Goal: Information Seeking & Learning: Find contact information

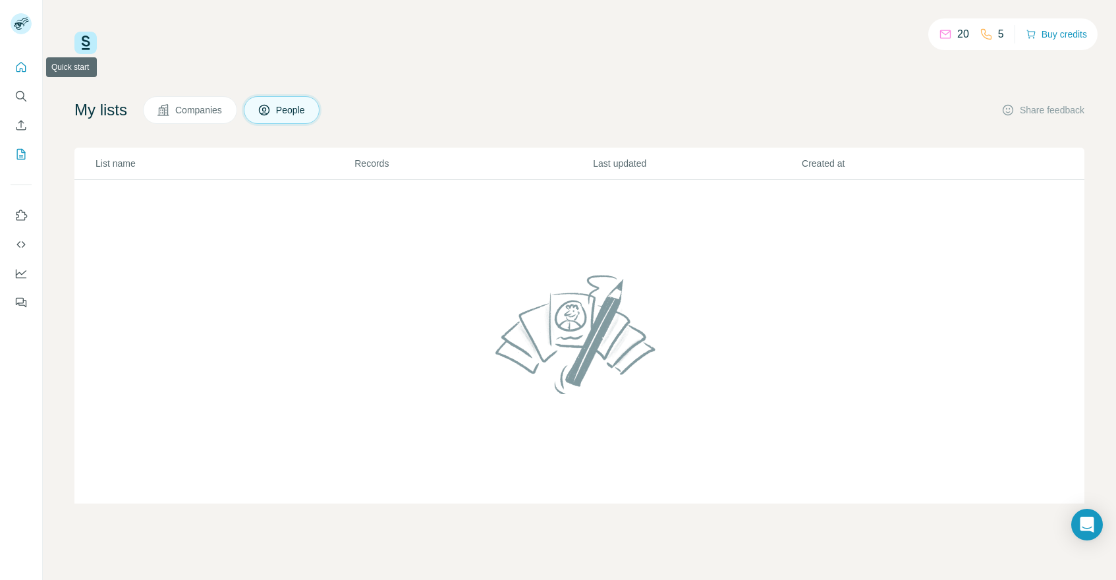
click at [19, 72] on icon "Quick start" at bounding box center [21, 67] width 10 height 10
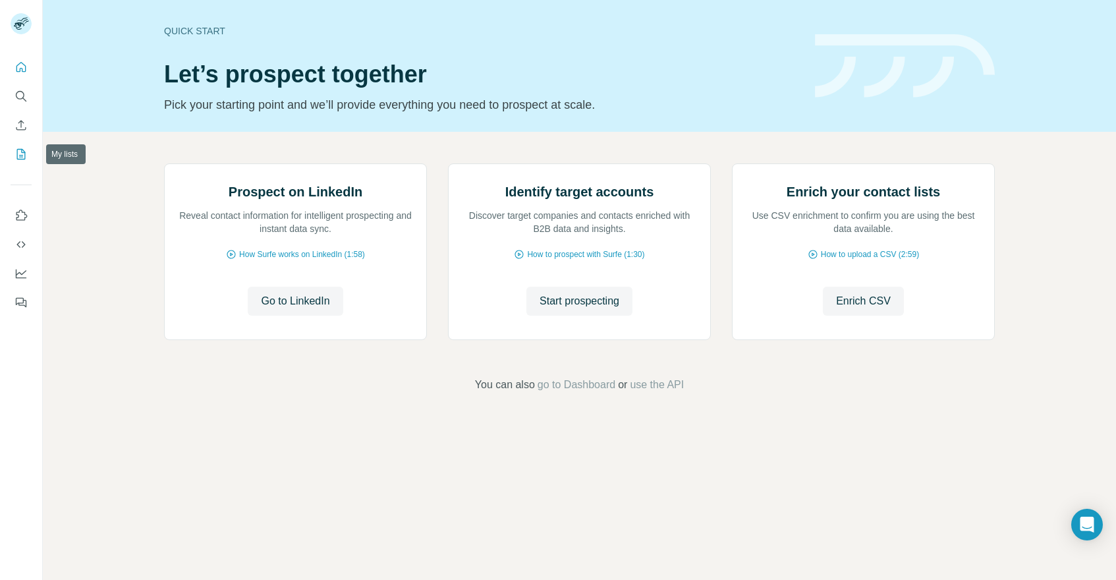
click at [21, 159] on icon "My lists" at bounding box center [21, 154] width 9 height 11
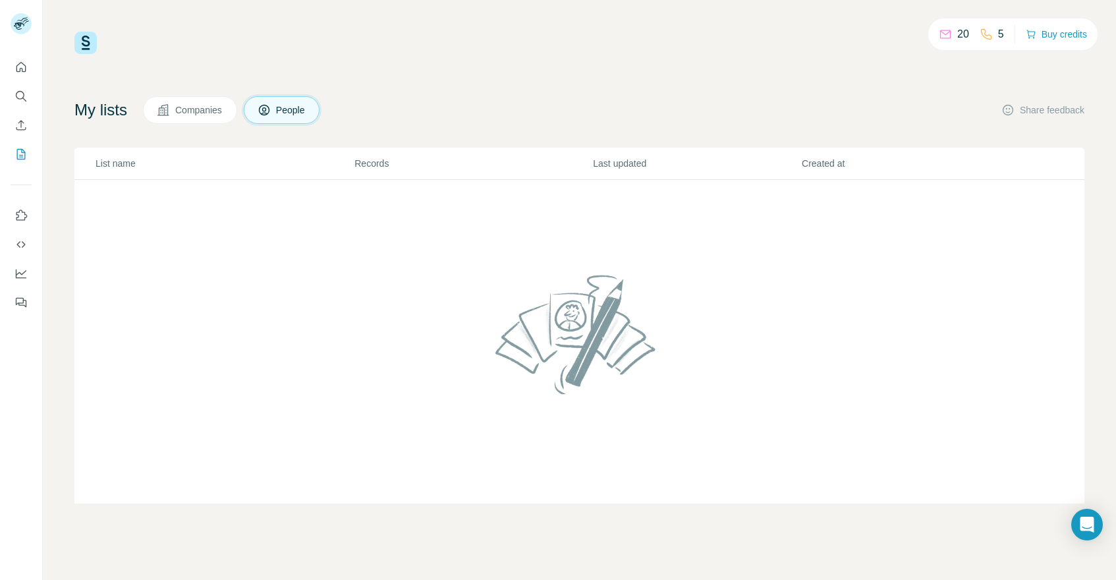
click at [183, 115] on span "Companies" at bounding box center [199, 109] width 48 height 13
click at [188, 107] on span "Companies" at bounding box center [199, 109] width 48 height 13
click at [299, 115] on span "People" at bounding box center [291, 109] width 30 height 13
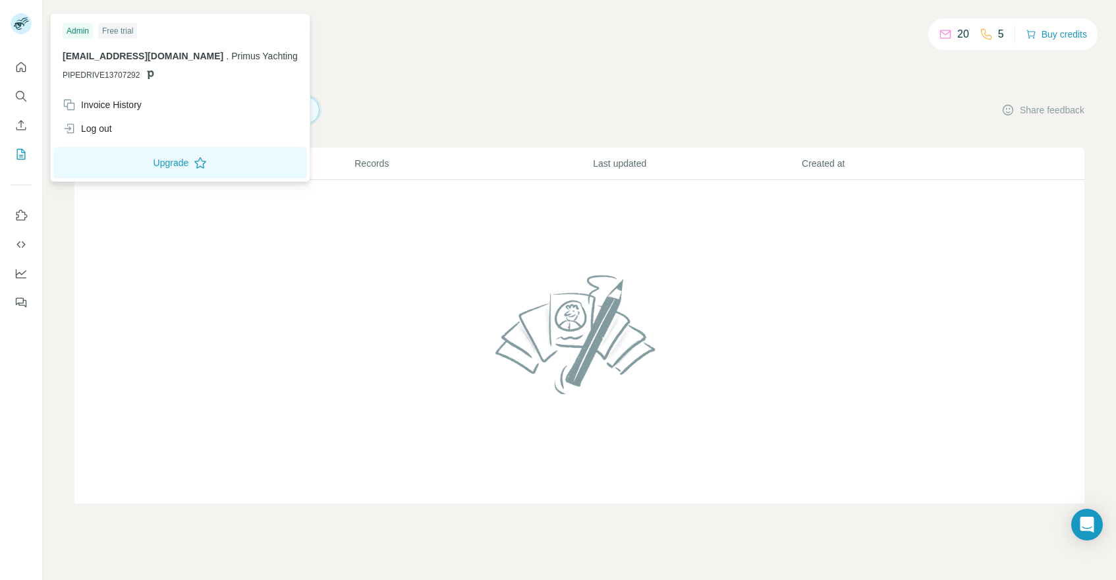
click at [21, 25] on icon at bounding box center [19, 25] width 11 height 7
drag, startPoint x: 244, startPoint y: 57, endPoint x: 112, endPoint y: 57, distance: 131.8
click at [112, 57] on span "[EMAIL_ADDRESS][DOMAIN_NAME]" at bounding box center [143, 56] width 161 height 11
click at [105, 60] on span "[EMAIL_ADDRESS][DOMAIN_NAME]" at bounding box center [143, 56] width 161 height 11
click at [435, 57] on div "20 5 Buy credits My lists Companies People Share feedback List name Records Las…" at bounding box center [579, 268] width 1010 height 472
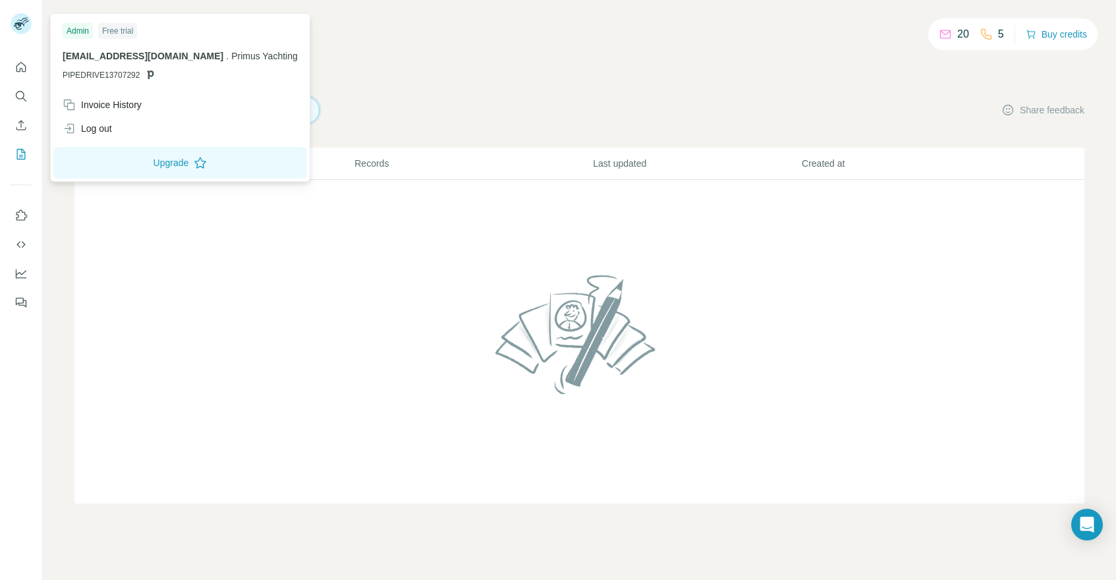
click at [70, 28] on div "Admin" at bounding box center [78, 31] width 30 height 16
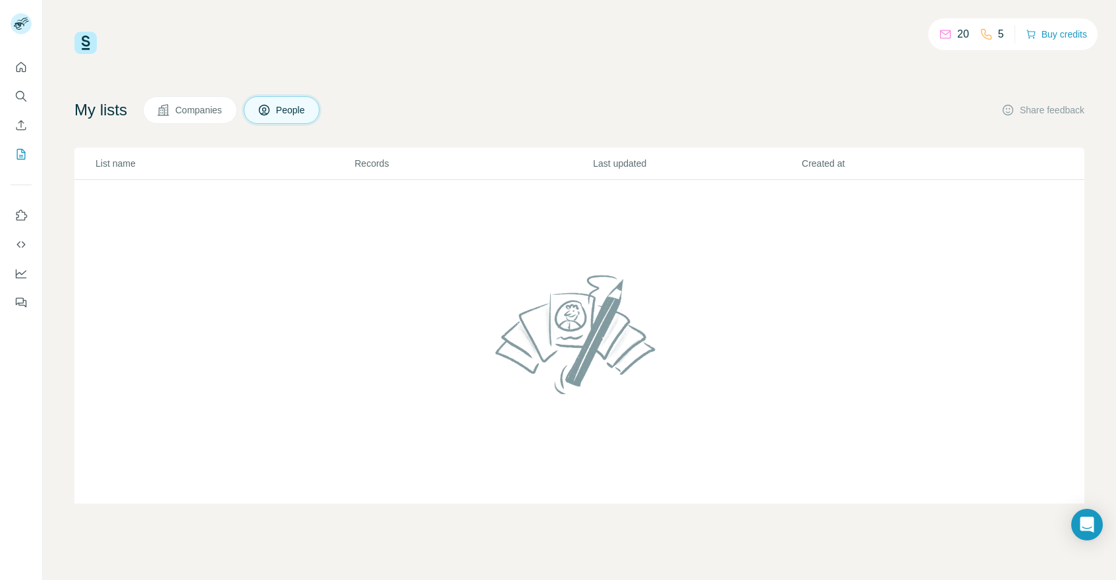
click at [951, 33] on div "20" at bounding box center [954, 34] width 30 height 16
click at [213, 113] on span "Companies" at bounding box center [199, 109] width 48 height 13
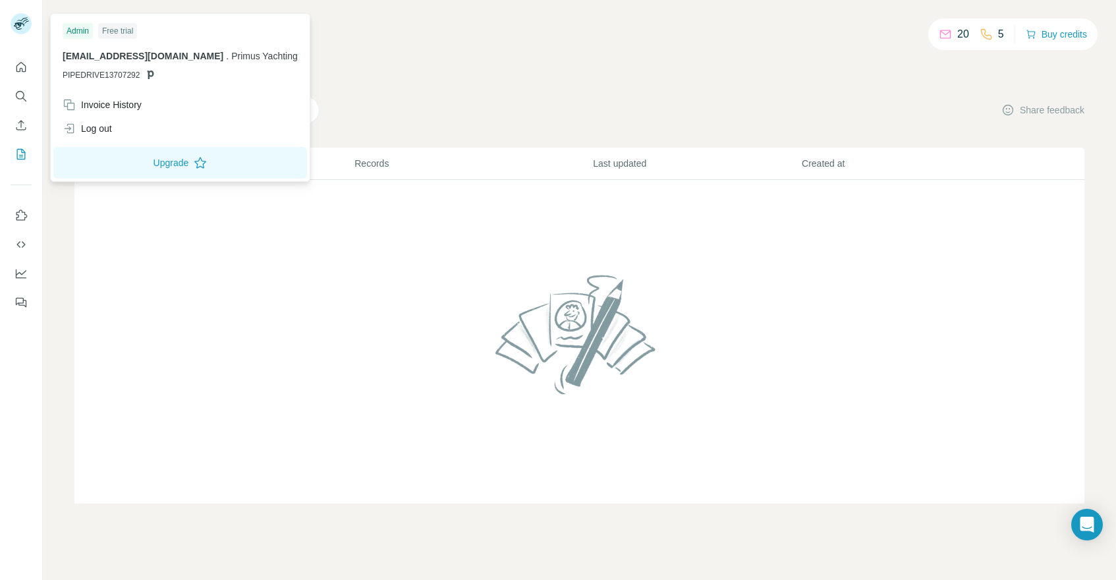
click at [15, 32] on rect at bounding box center [21, 23] width 21 height 21
click at [99, 126] on div "Log out" at bounding box center [87, 128] width 49 height 13
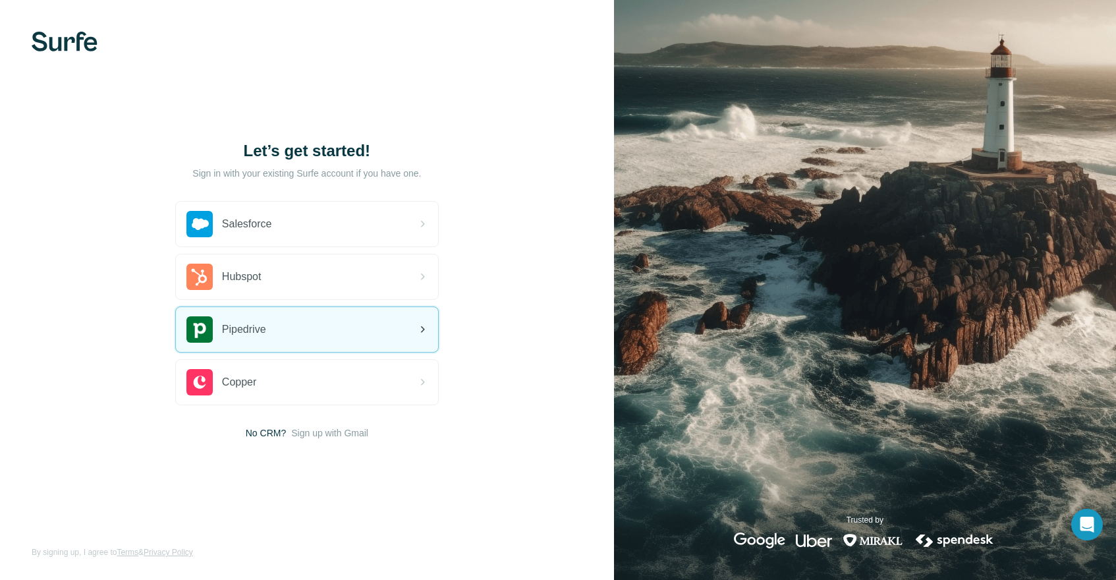
click at [290, 324] on div "Pipedrive" at bounding box center [307, 329] width 262 height 45
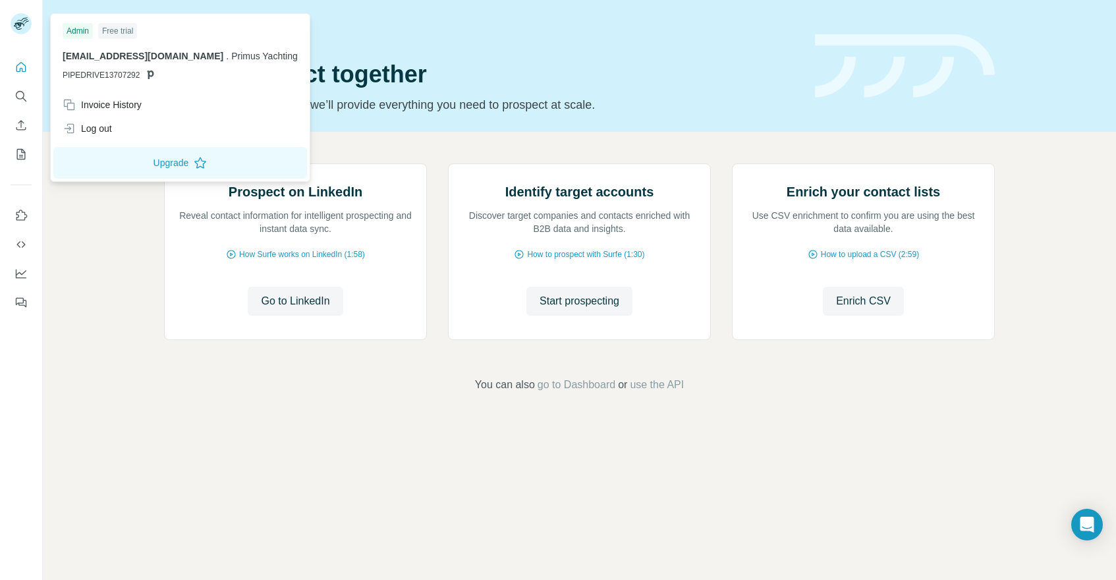
click at [26, 32] on rect at bounding box center [21, 23] width 21 height 21
click at [103, 105] on div "Invoice History" at bounding box center [102, 104] width 79 height 13
click at [23, 72] on icon "Quick start" at bounding box center [20, 67] width 13 height 13
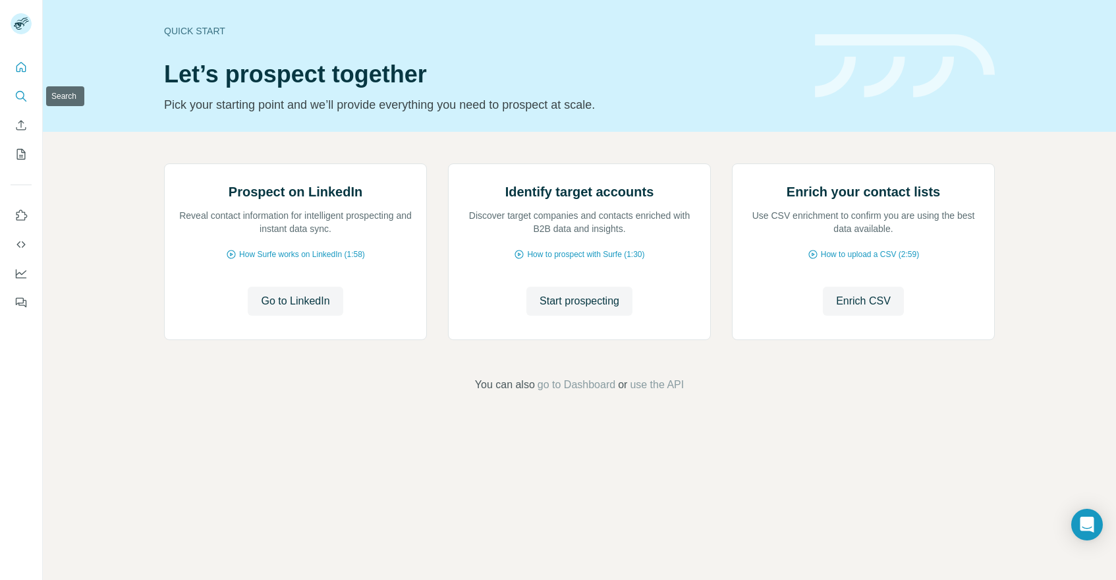
click at [20, 101] on icon "Search" at bounding box center [20, 96] width 13 height 13
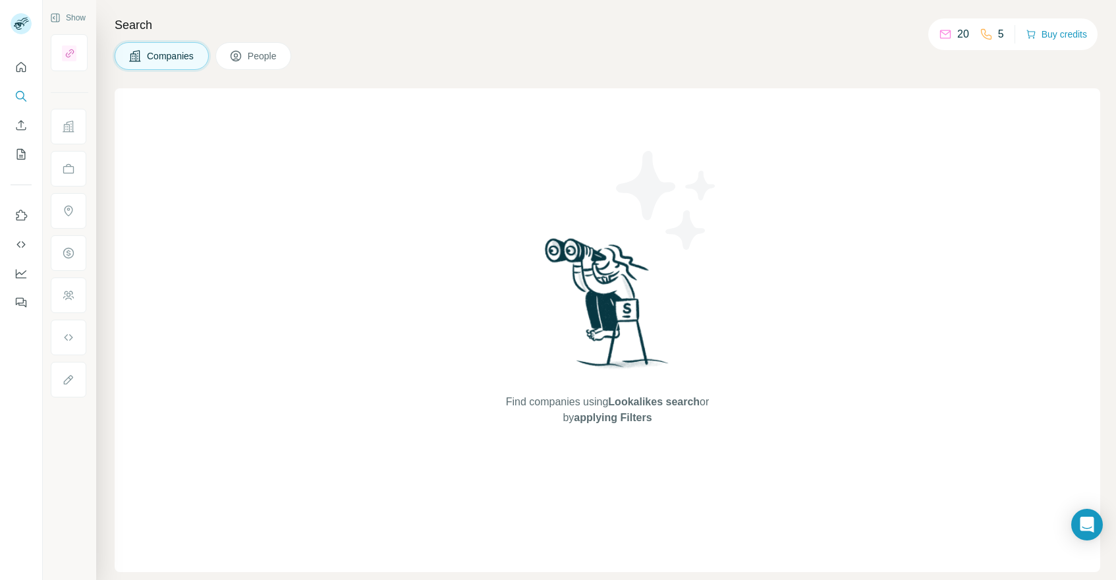
click at [263, 67] on button "People" at bounding box center [253, 56] width 76 height 28
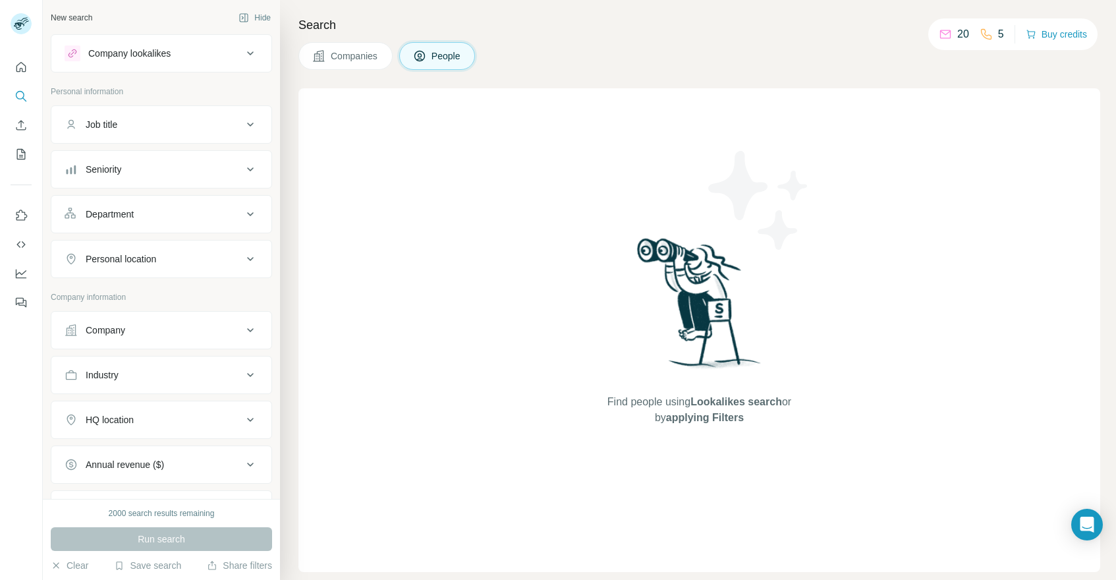
click at [149, 325] on div "Company" at bounding box center [154, 330] width 178 height 13
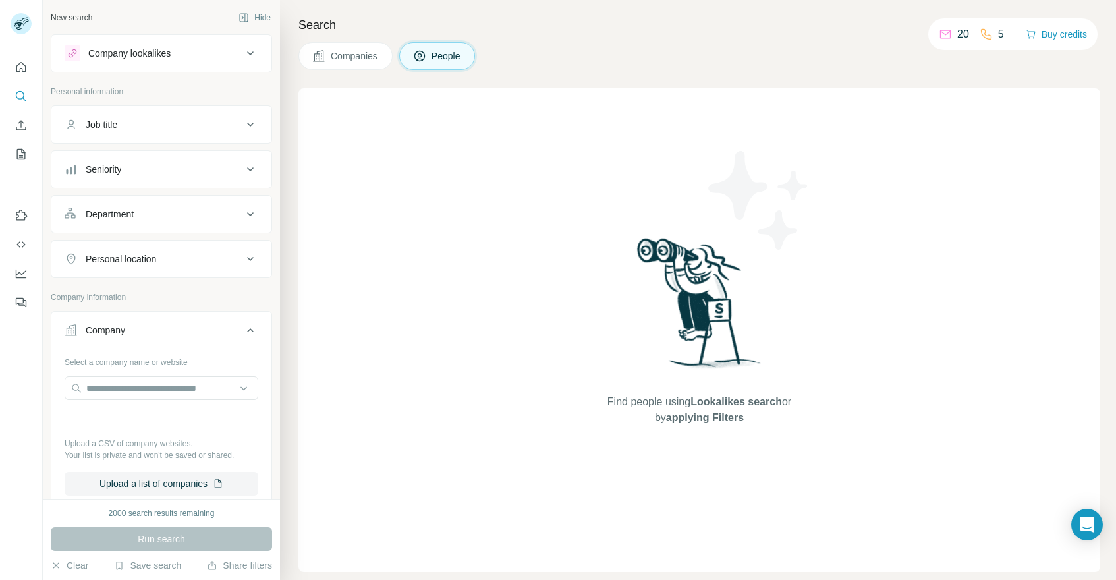
click at [149, 327] on div "Company" at bounding box center [154, 330] width 178 height 13
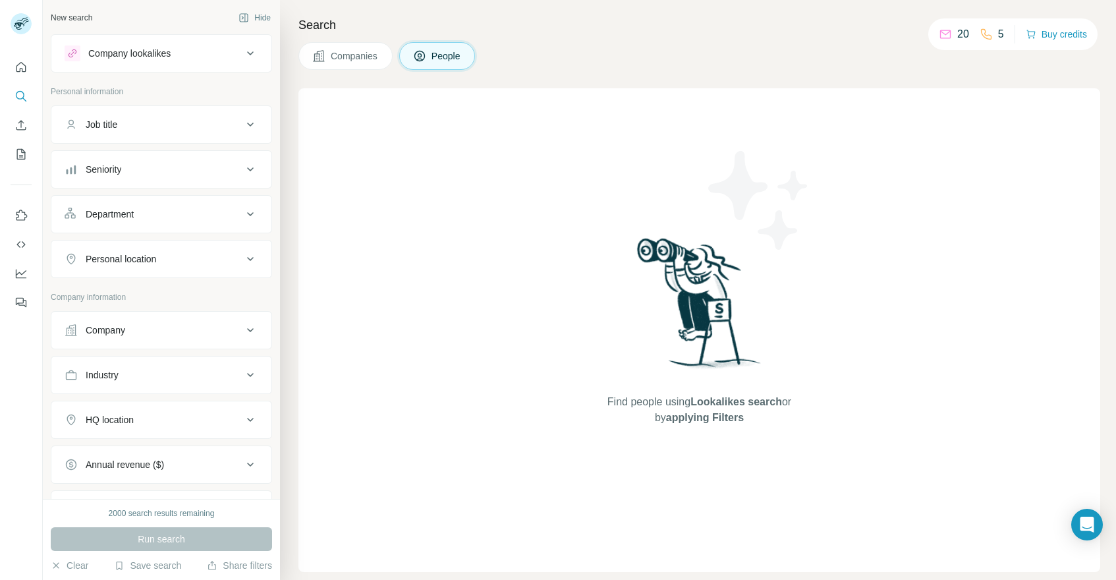
click at [171, 136] on button "Job title" at bounding box center [161, 125] width 220 height 32
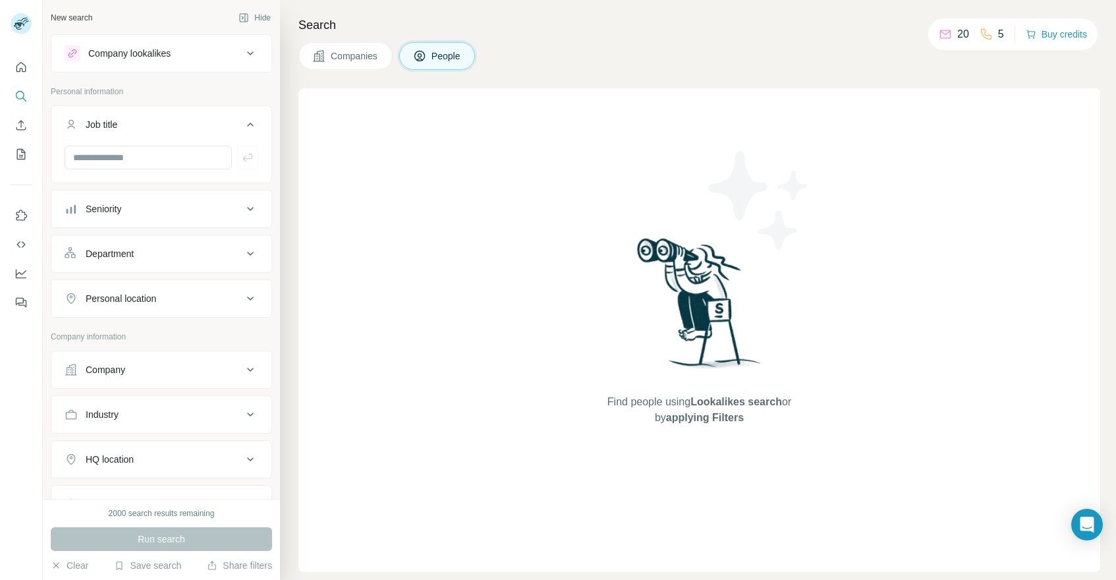
click at [171, 136] on button "Job title" at bounding box center [161, 127] width 220 height 37
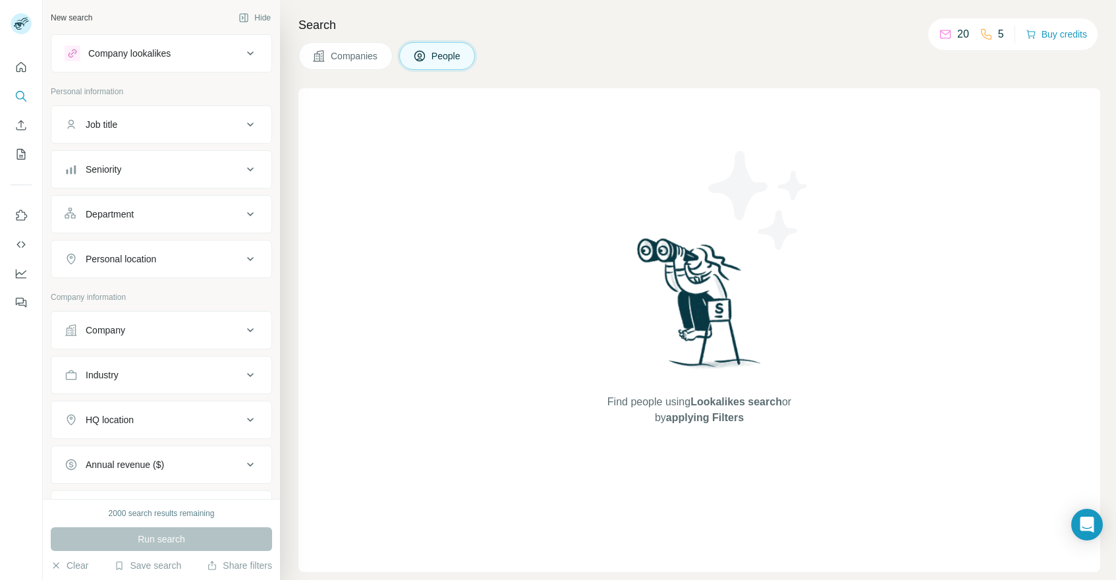
click at [153, 513] on div "2000 search results remaining" at bounding box center [162, 513] width 106 height 12
